Goal: Information Seeking & Learning: Learn about a topic

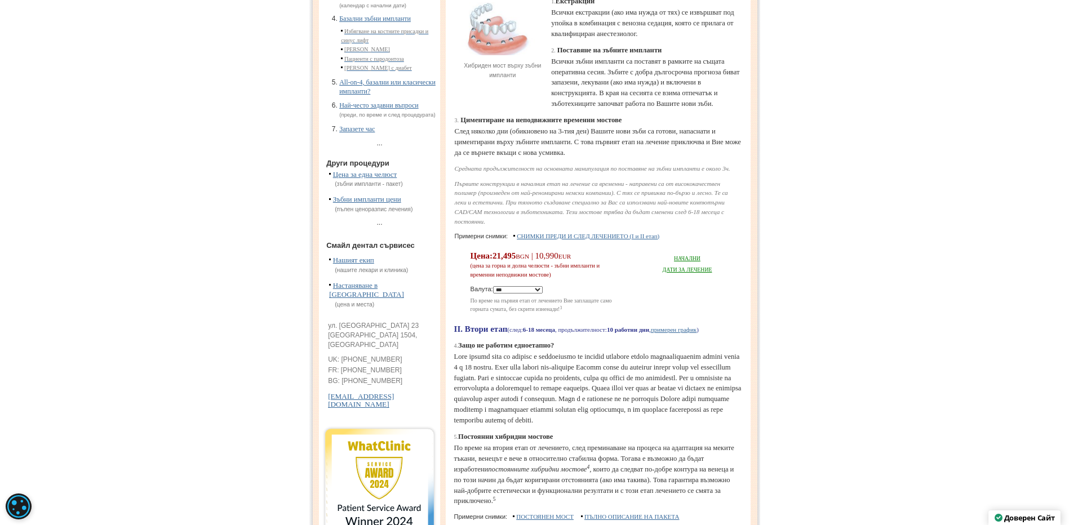
scroll to position [413, 0]
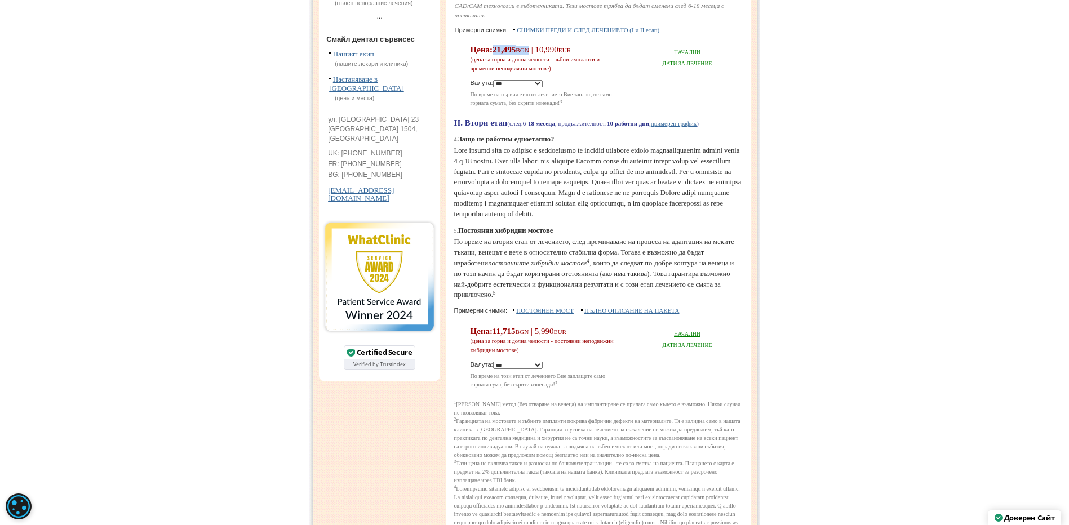
drag, startPoint x: 501, startPoint y: 89, endPoint x: 551, endPoint y: 89, distance: 50.7
click at [551, 54] on span "21,495 BGN | 10,990 EUR" at bounding box center [531, 49] width 78 height 9
drag, startPoint x: 545, startPoint y: 176, endPoint x: 593, endPoint y: 180, distance: 48.0
click at [593, 128] on p "II. Втори етап (след: 6-18 месеца , продължителност: 10 работни дни , примерен …" at bounding box center [598, 123] width 288 height 10
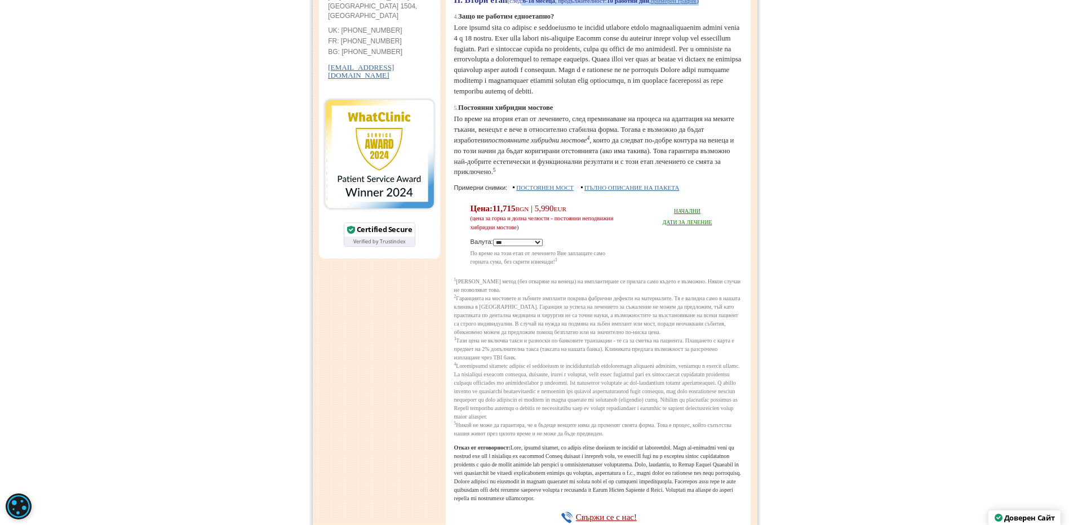
scroll to position [620, 0]
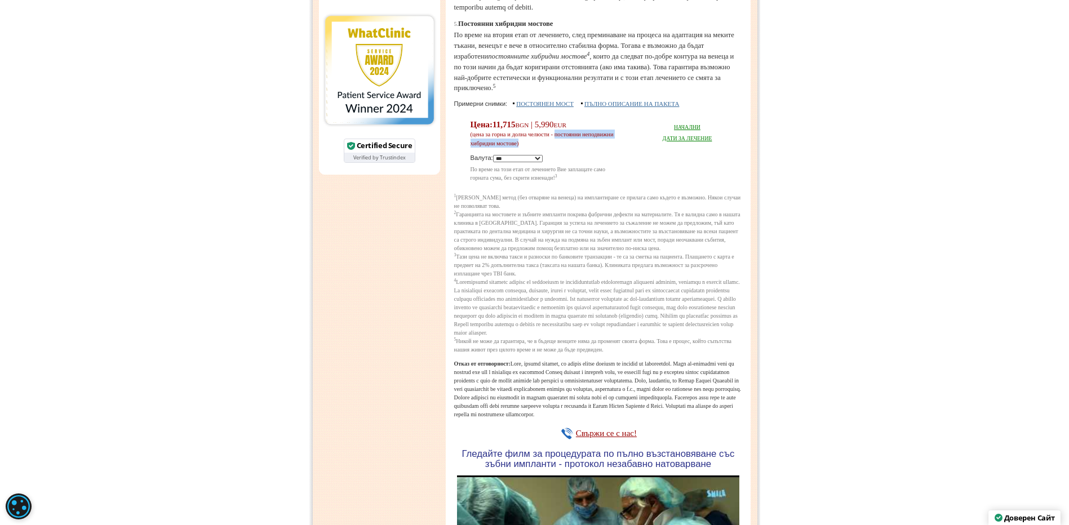
drag, startPoint x: 578, startPoint y: 228, endPoint x: 580, endPoint y: 238, distance: 10.4
click at [580, 148] on p "Цена: 11,715 BGN | 5,990 EUR (цена за горна и долна челюсти - постоянни неподви…" at bounding box center [546, 134] width 152 height 27
drag, startPoint x: 580, startPoint y: 238, endPoint x: 550, endPoint y: 216, distance: 37.1
click at [550, 129] on span "11,715 BGN | 5,990 EUR" at bounding box center [529, 124] width 74 height 9
drag, startPoint x: 550, startPoint y: 216, endPoint x: 657, endPoint y: 255, distance: 113.1
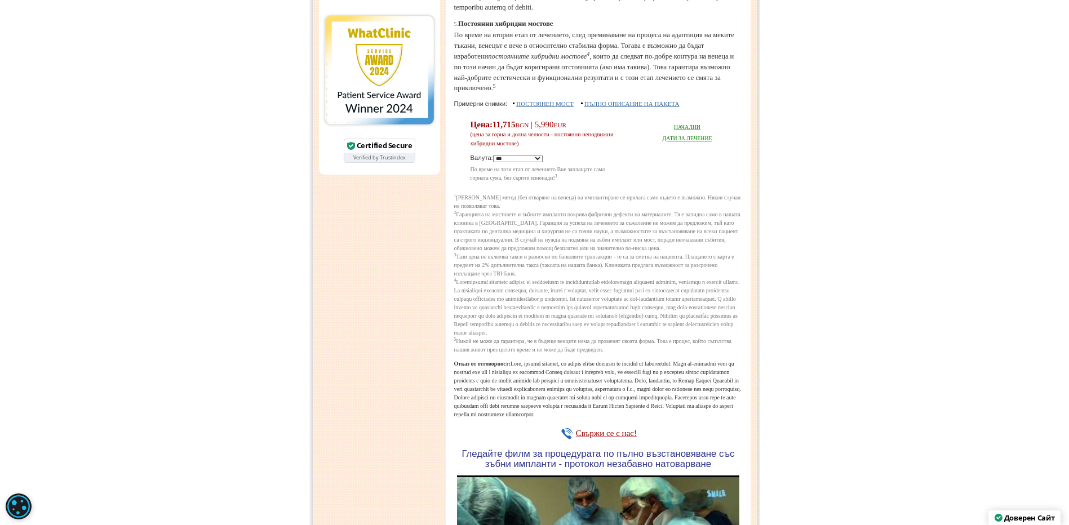
click at [657, 188] on div "**********" at bounding box center [598, 148] width 290 height 78
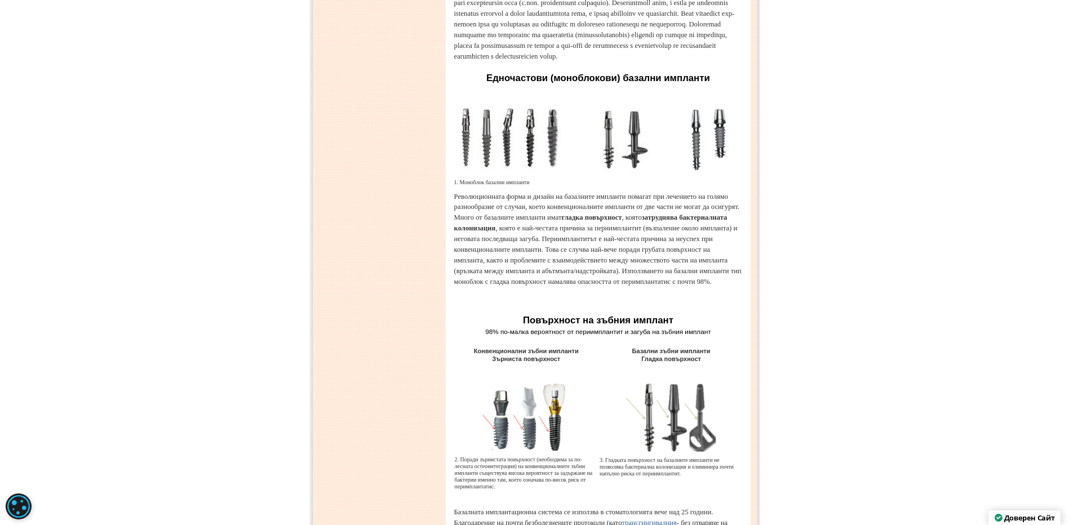
scroll to position [2066, 0]
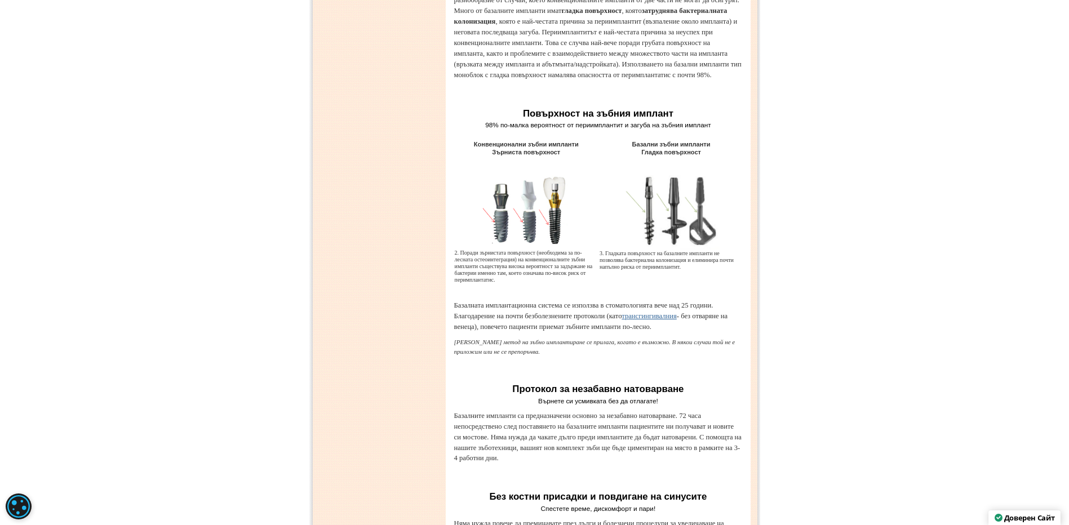
drag, startPoint x: 726, startPoint y: 74, endPoint x: 627, endPoint y: 79, distance: 98.7
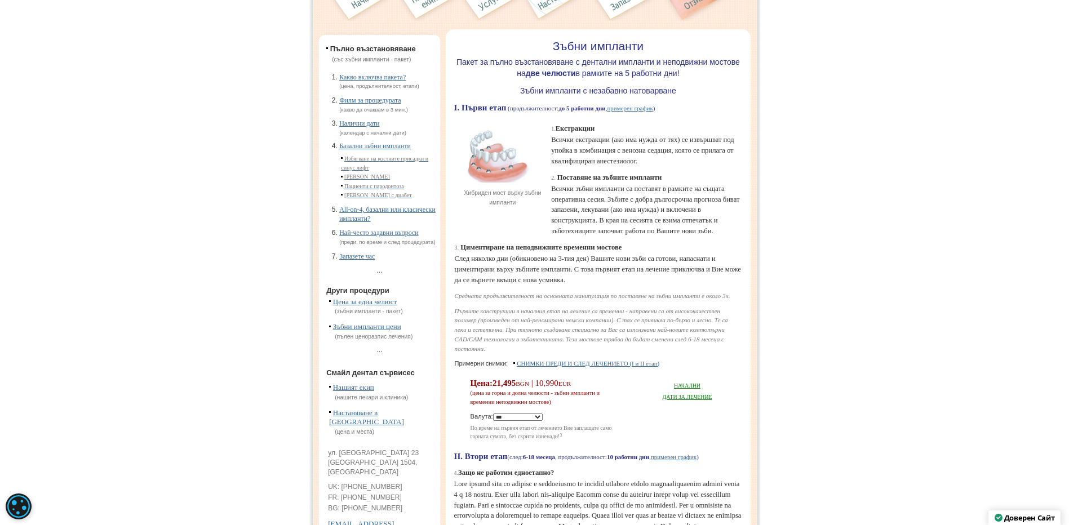
scroll to position [0, 0]
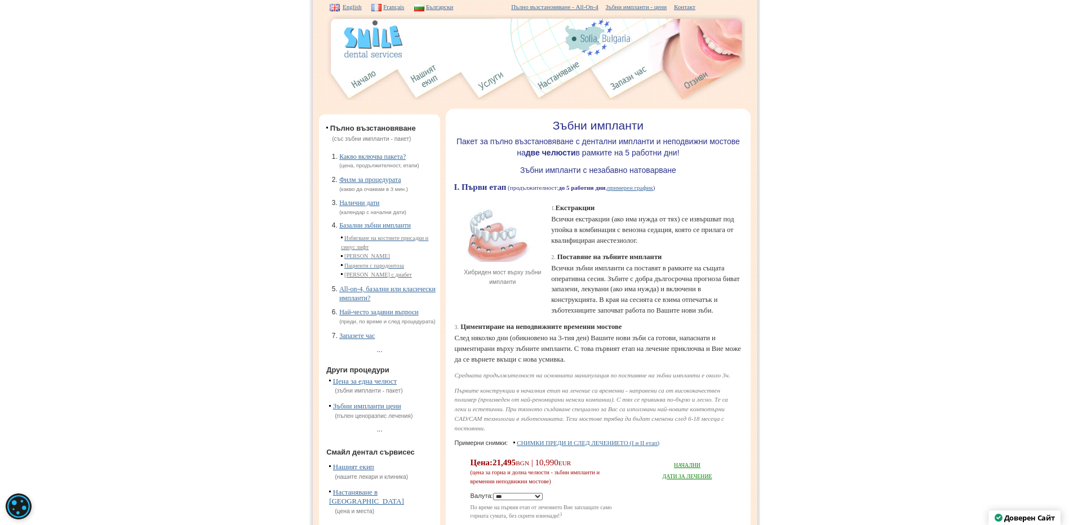
click at [425, 83] on img at bounding box center [426, 80] width 42 height 42
